Goal: Check status: Check status

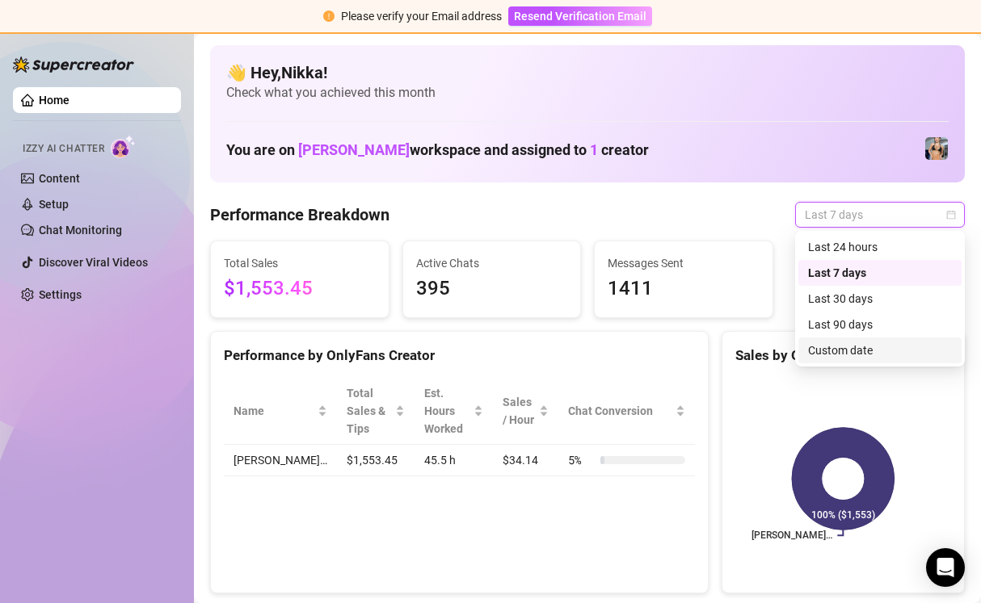
click at [853, 351] on div "Custom date" at bounding box center [880, 351] width 144 height 18
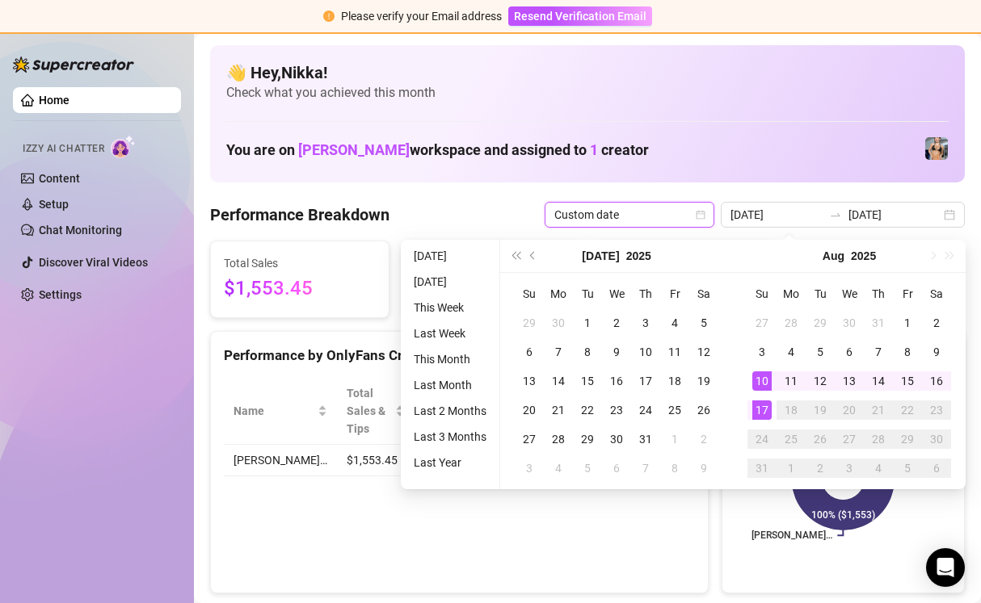
type input "[DATE]"
click at [762, 411] on div "17" at bounding box center [761, 410] width 19 height 19
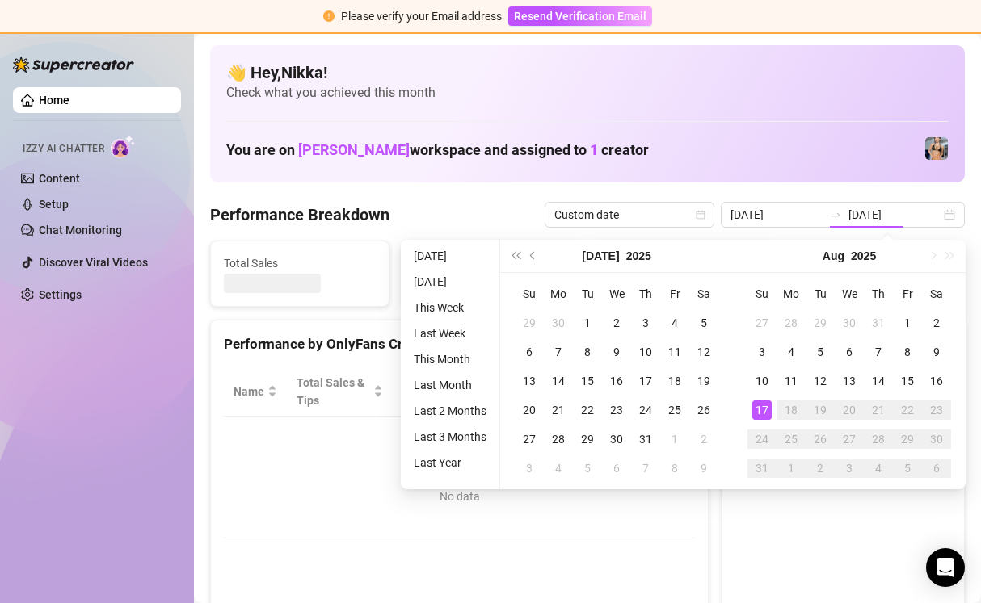
type input "[DATE]"
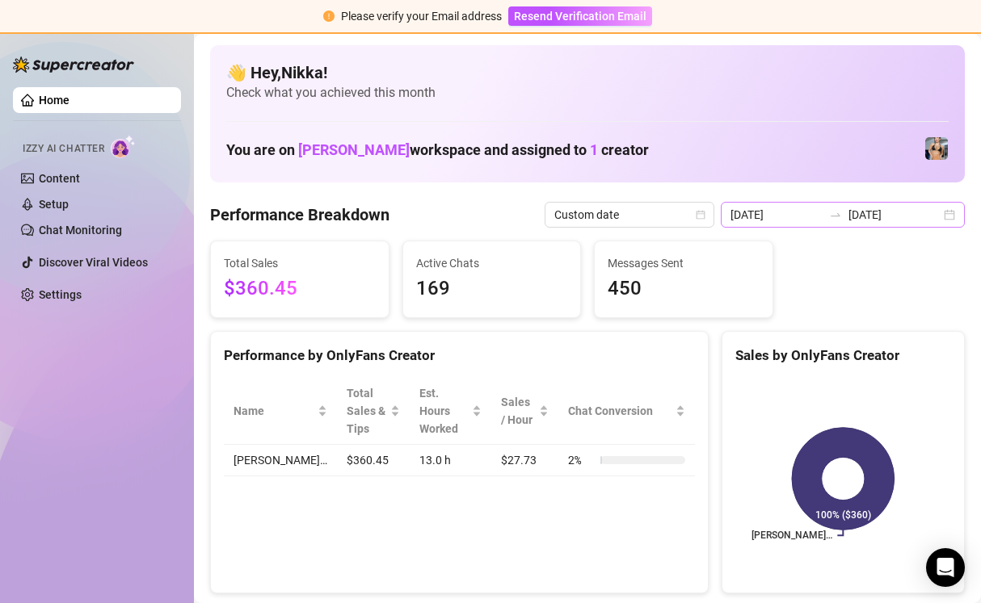
click at [948, 216] on div "[DATE] [DATE]" at bounding box center [842, 215] width 244 height 26
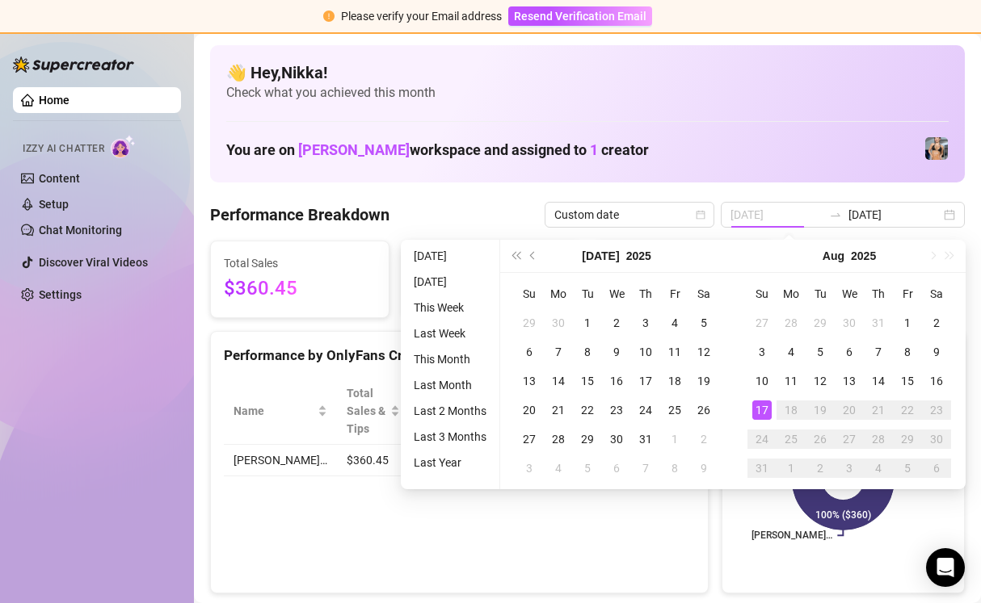
click at [761, 405] on div "17" at bounding box center [761, 410] width 19 height 19
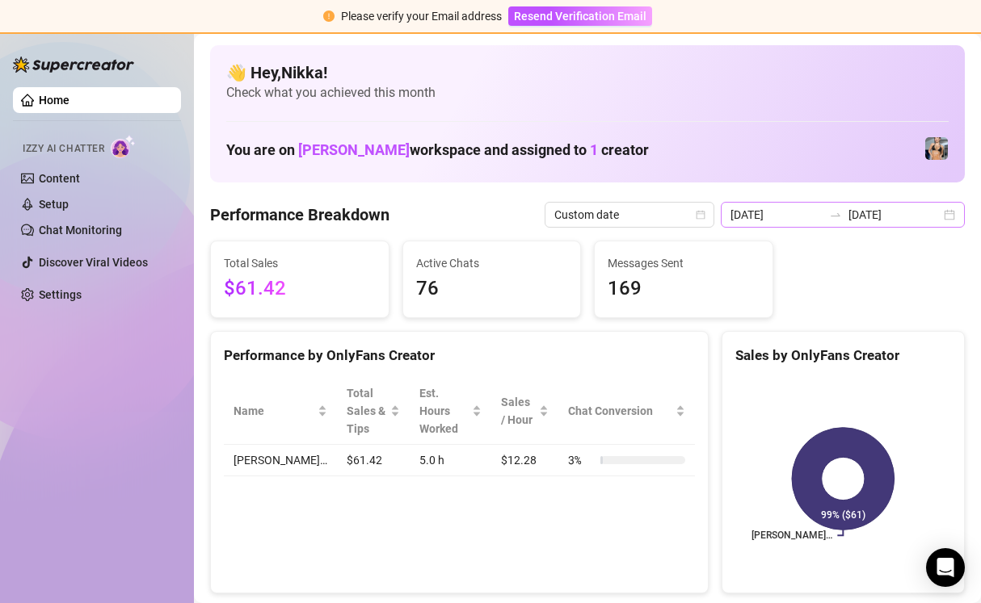
click at [944, 219] on div "[DATE] [DATE]" at bounding box center [842, 215] width 244 height 26
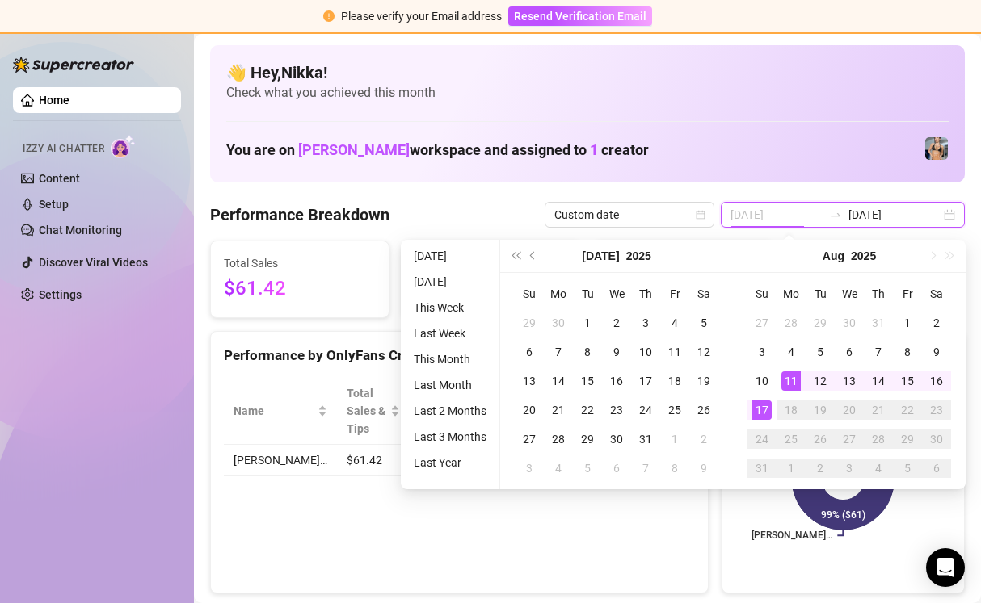
type input "[DATE]"
click at [762, 407] on div "17" at bounding box center [761, 410] width 19 height 19
